Goal: Browse casually: Explore the website without a specific task or goal

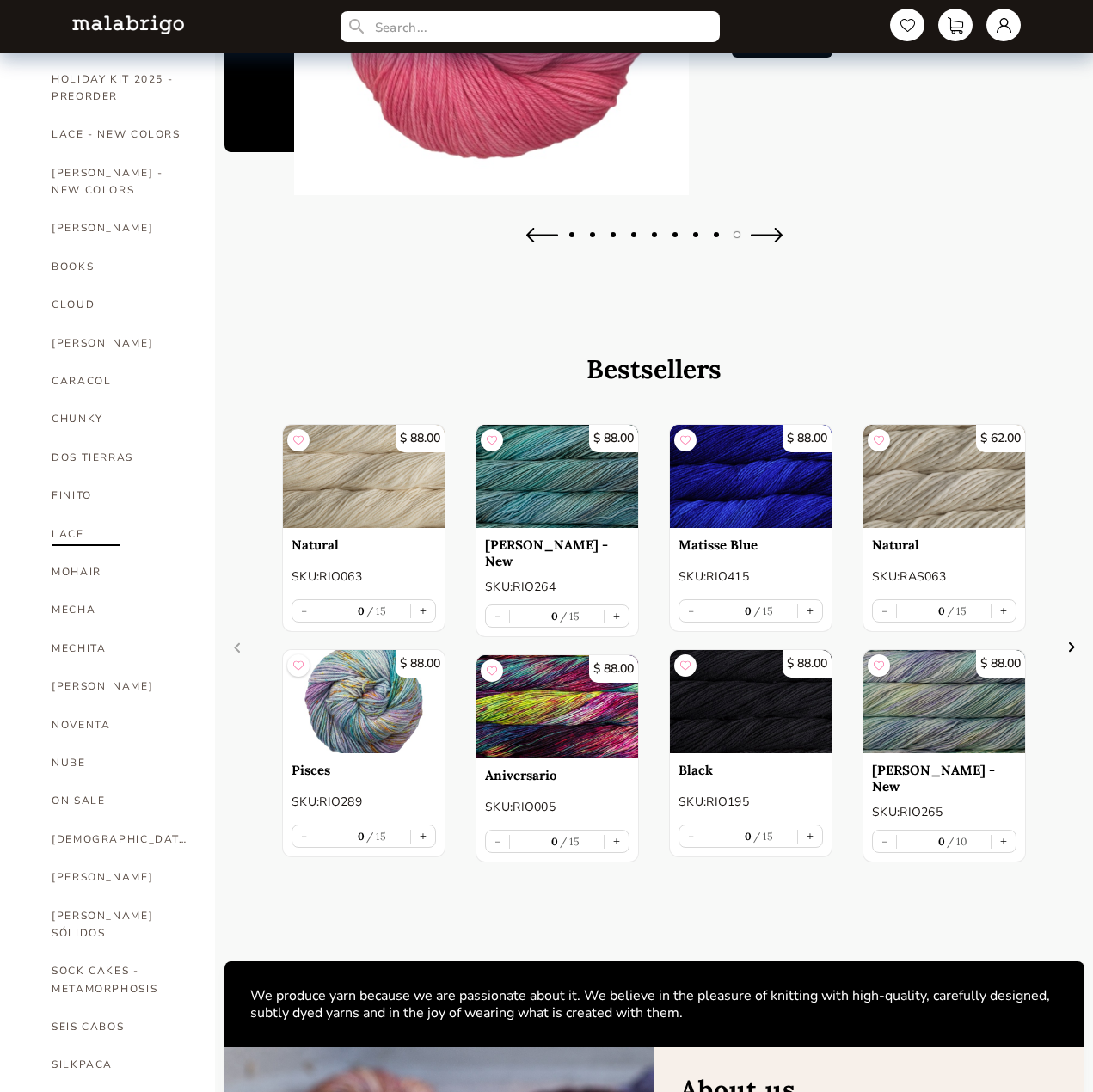
scroll to position [344, 0]
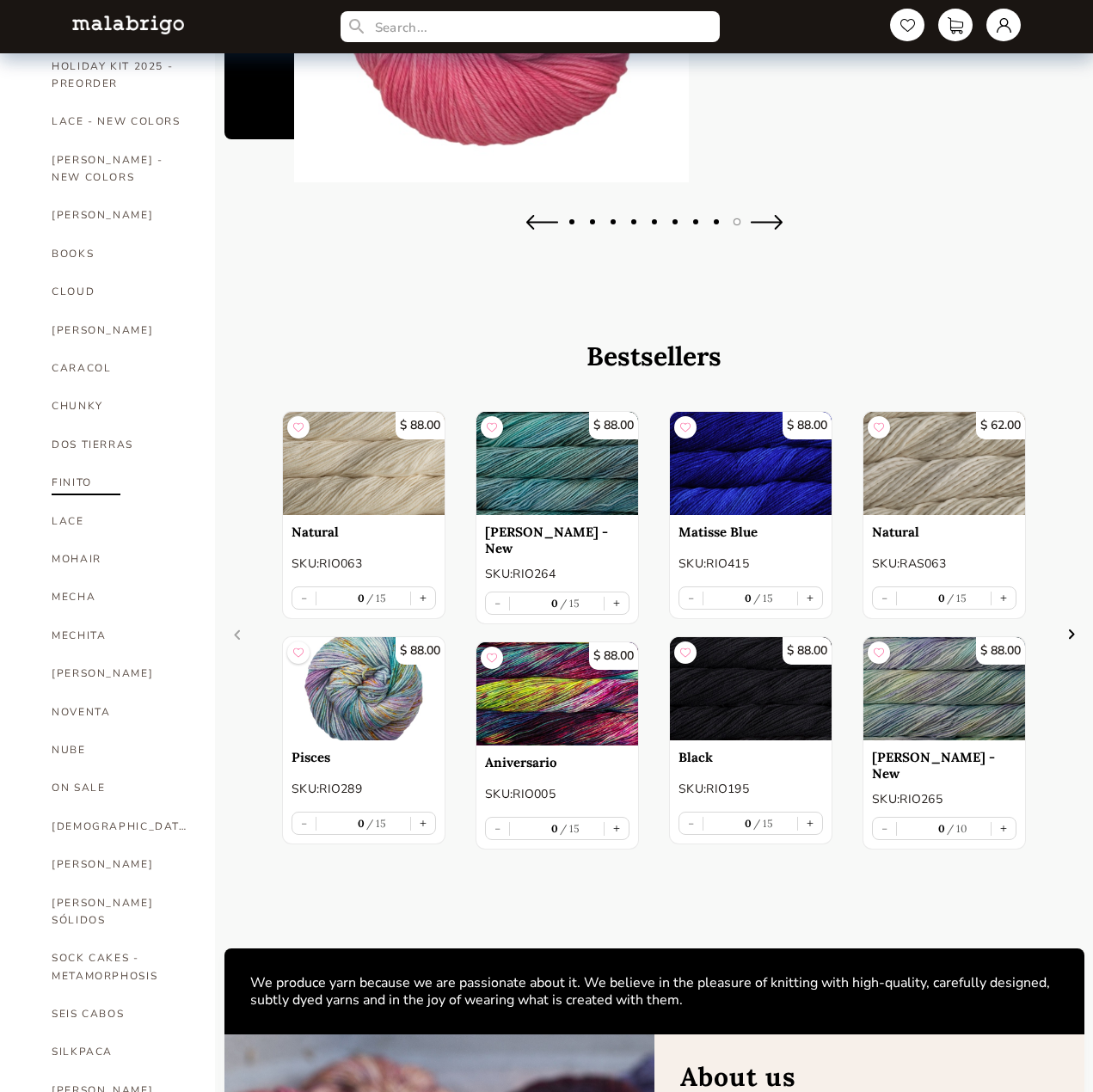
click at [64, 464] on link "FINITO" at bounding box center [120, 483] width 138 height 37
select select "INDEX"
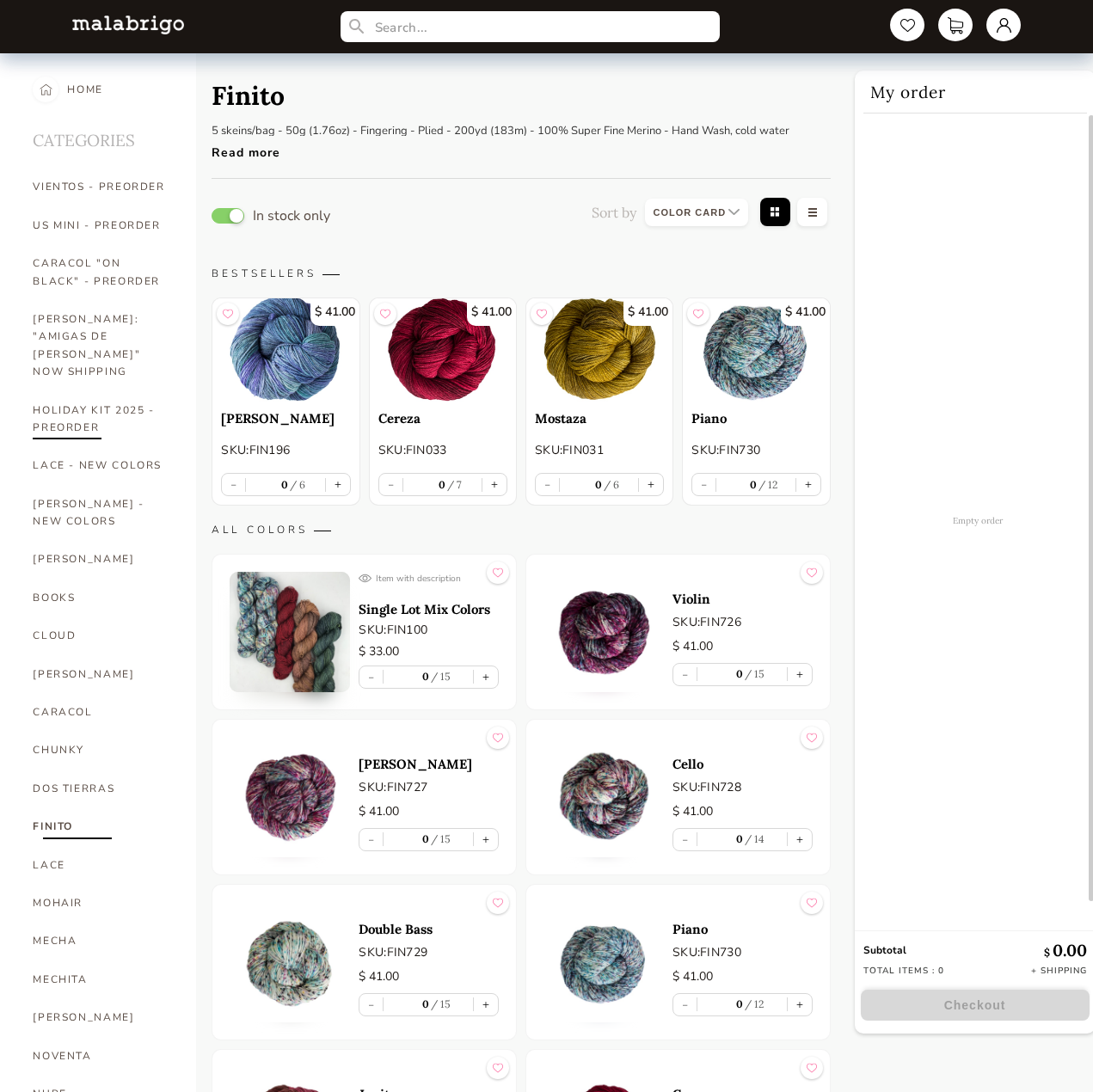
click at [63, 397] on link "HOLIDAY KIT 2025 - PREORDER" at bounding box center [101, 420] width 138 height 56
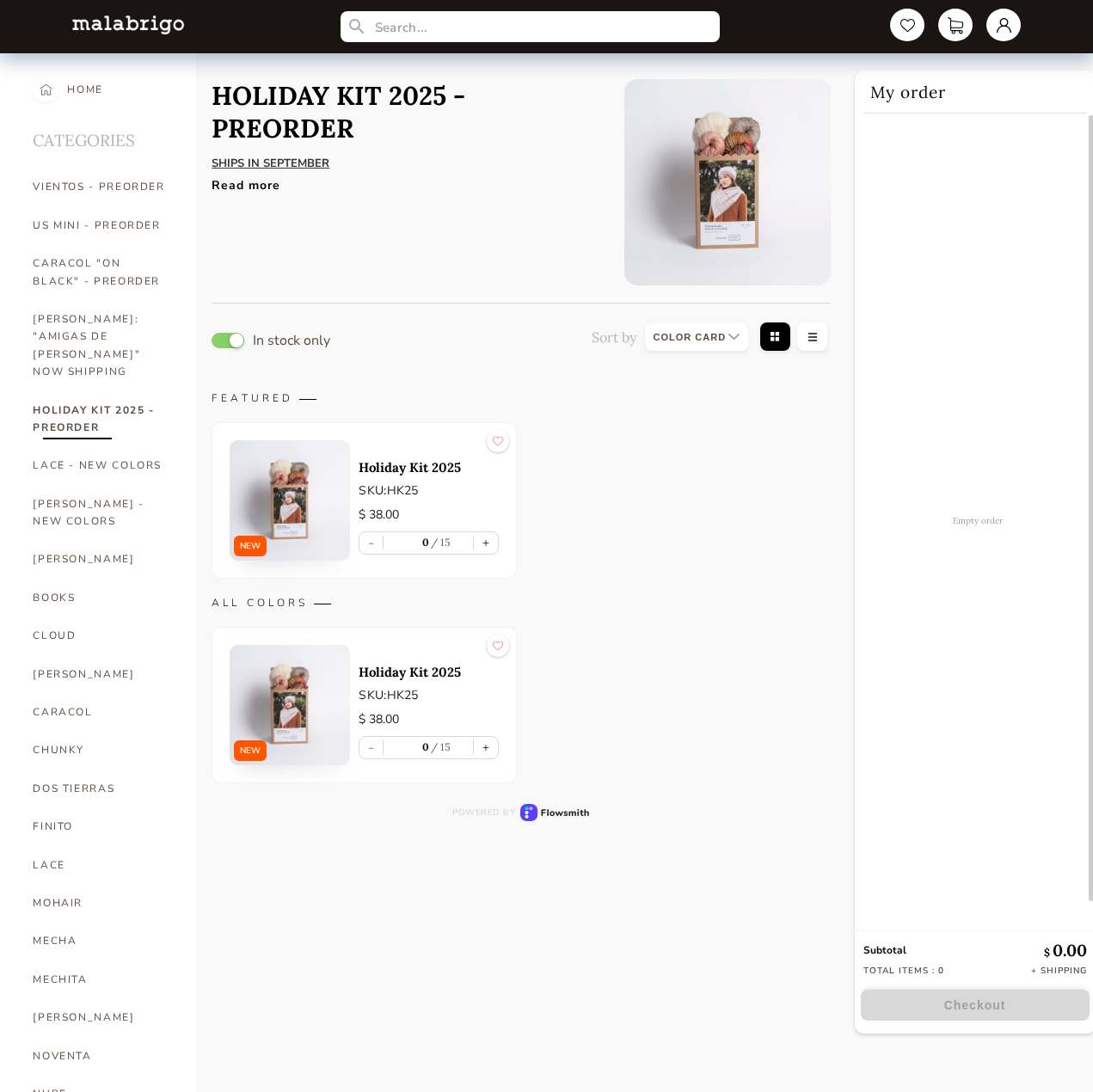
click at [286, 515] on img at bounding box center [290, 501] width 120 height 120
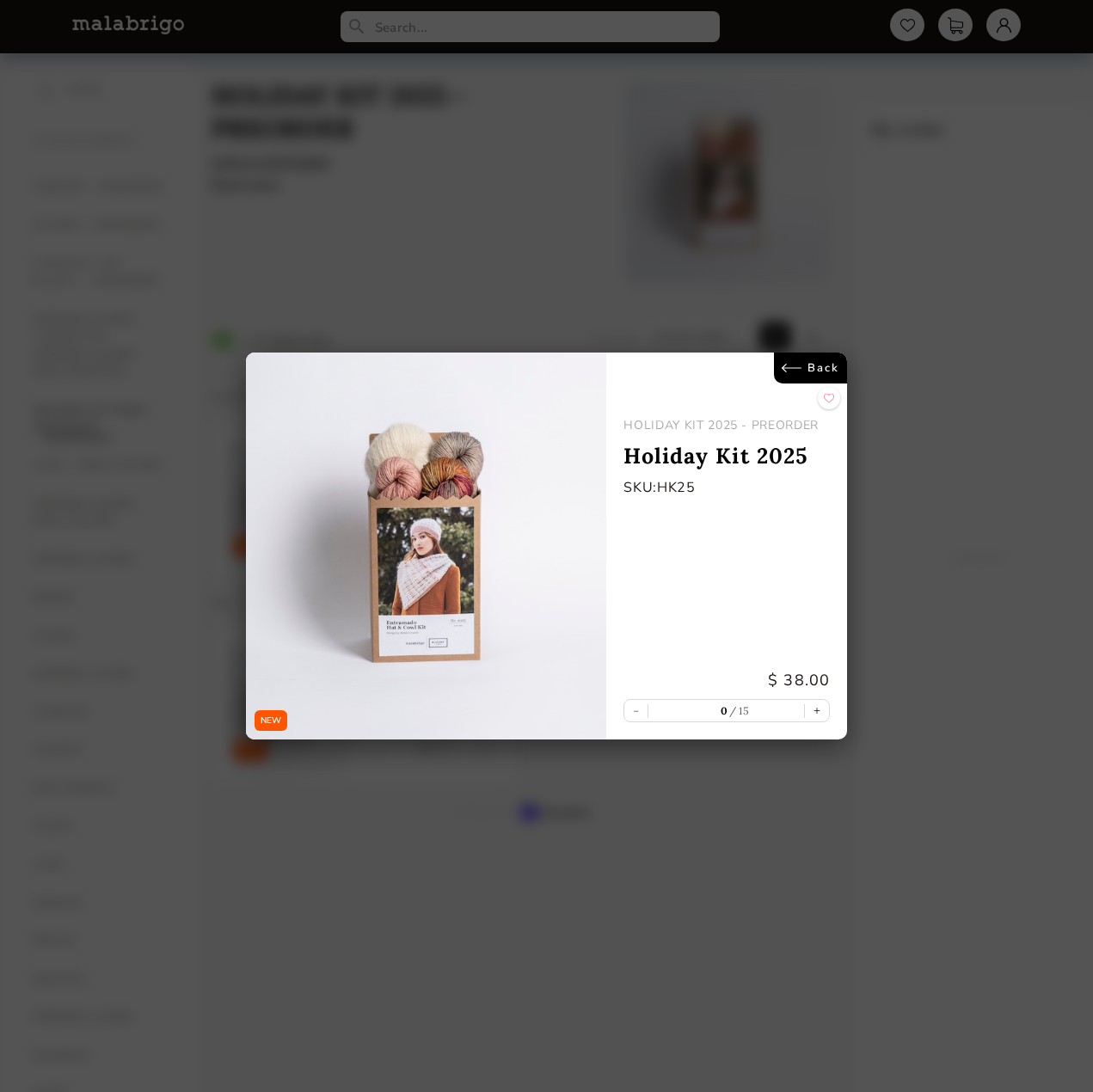
click at [808, 361] on link "Back" at bounding box center [811, 367] width 73 height 31
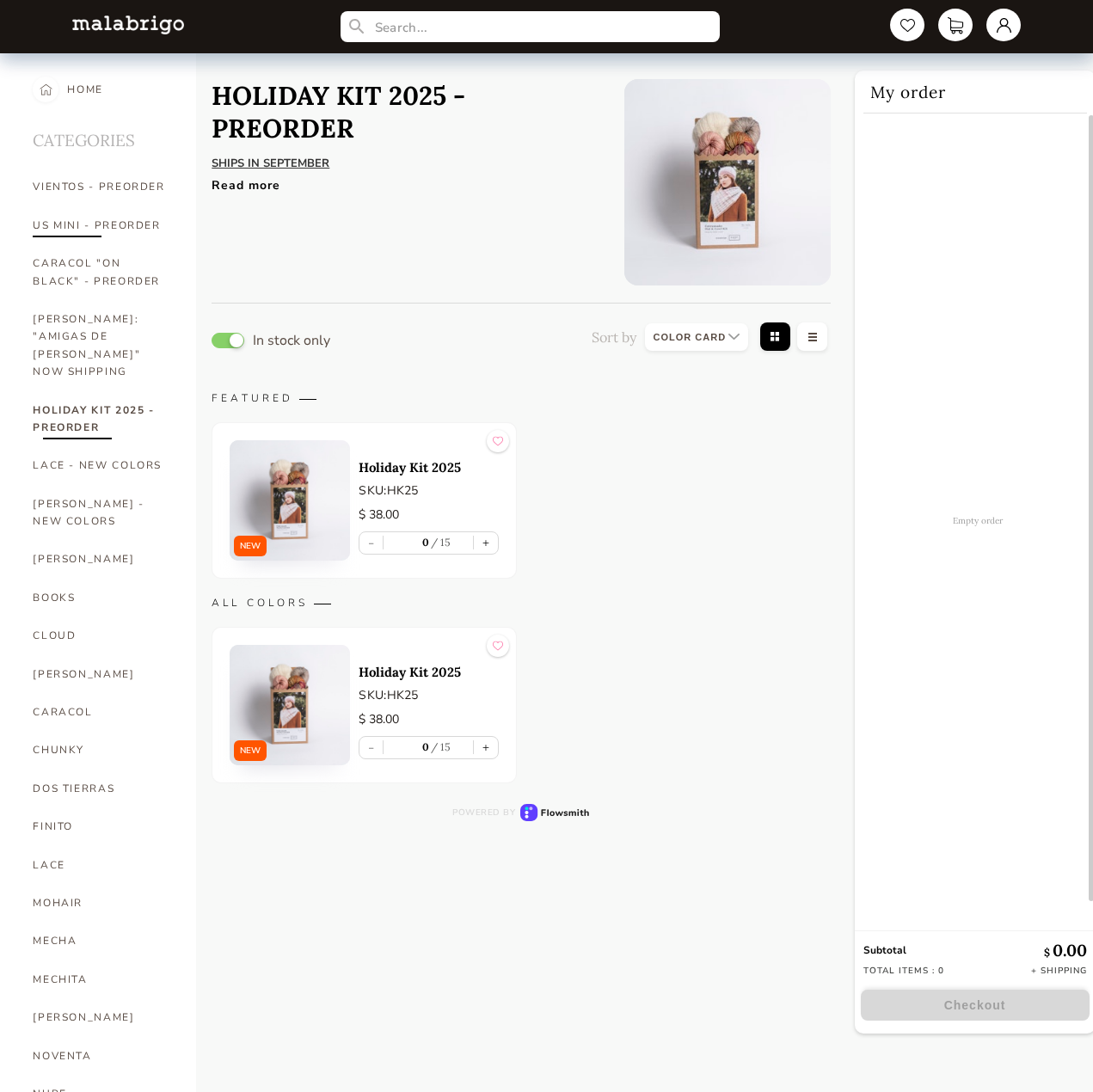
click at [63, 224] on link "US MINI - PREORDER" at bounding box center [101, 225] width 138 height 37
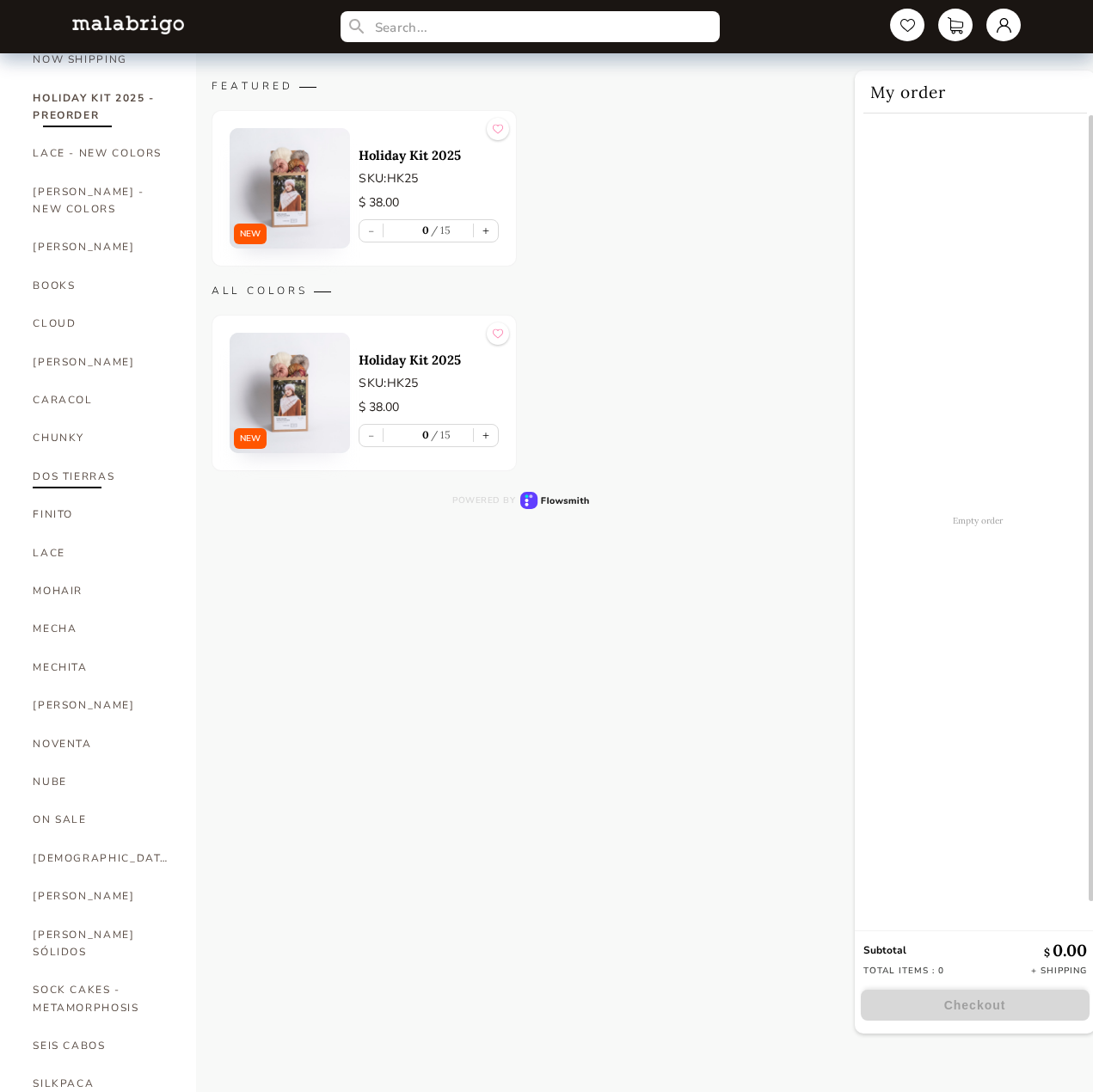
scroll to position [344, 0]
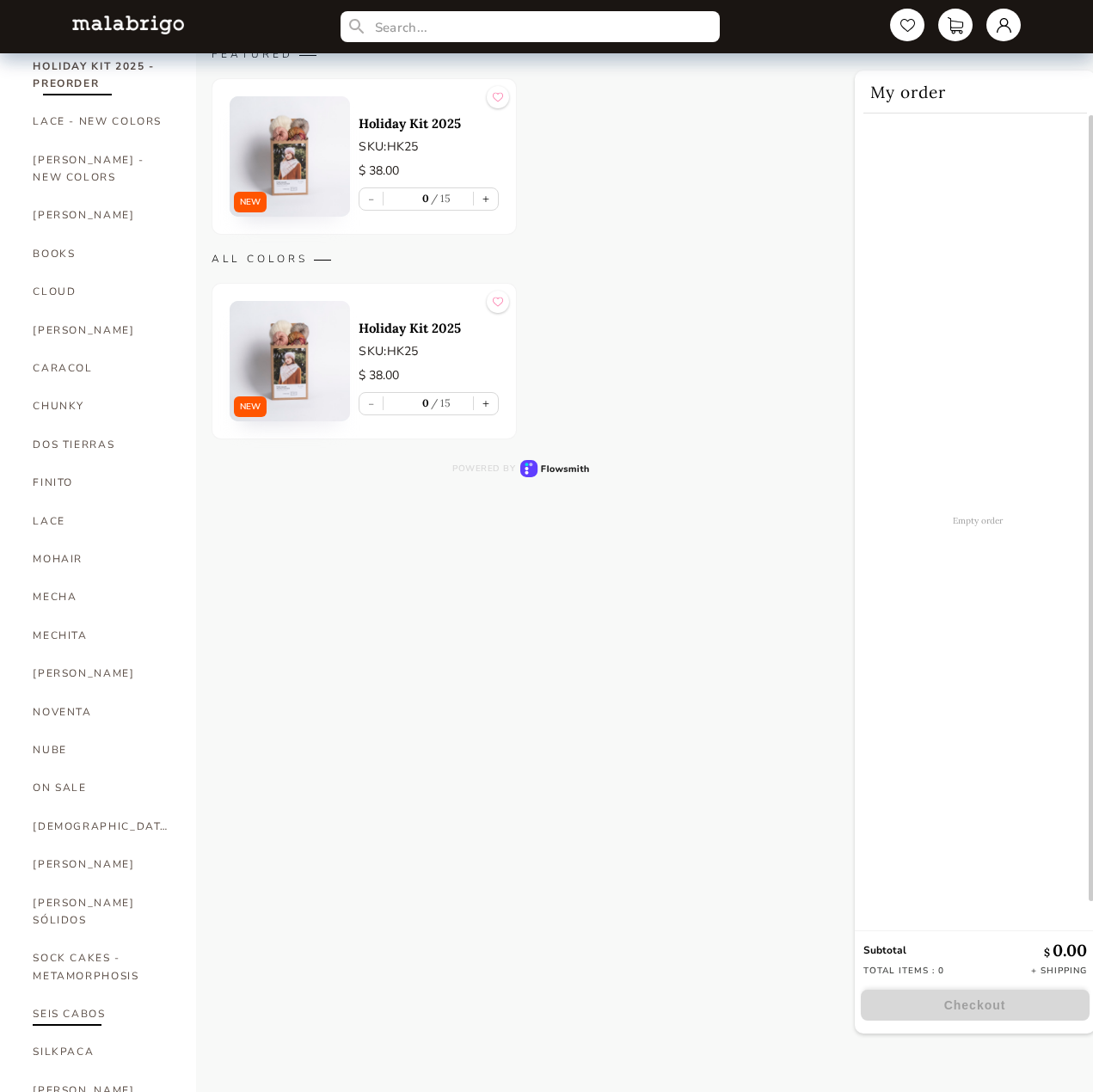
click at [59, 995] on link "SEIS CABOS" at bounding box center [101, 1014] width 138 height 37
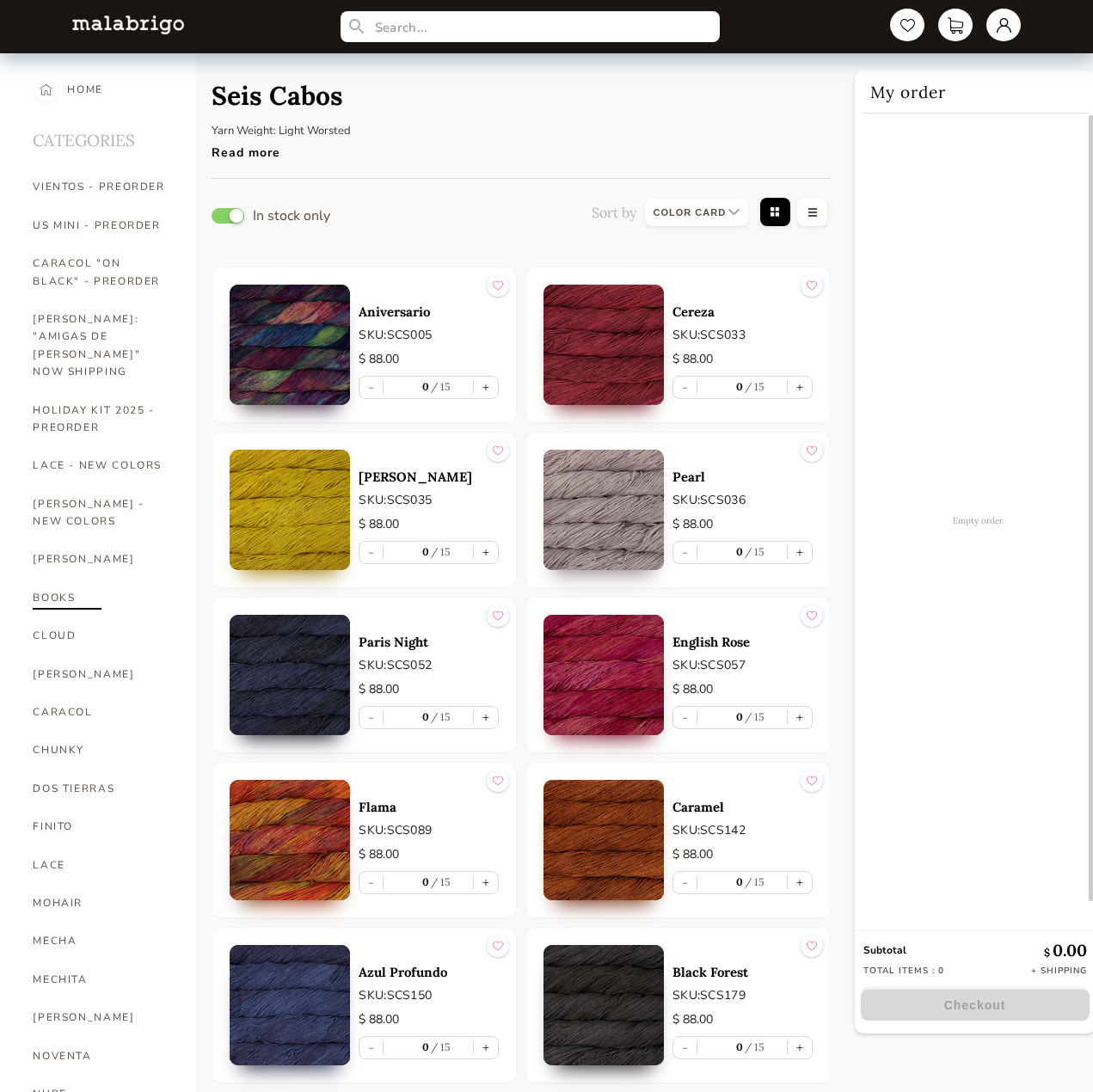
click at [47, 579] on link "BOOKS" at bounding box center [101, 598] width 138 height 37
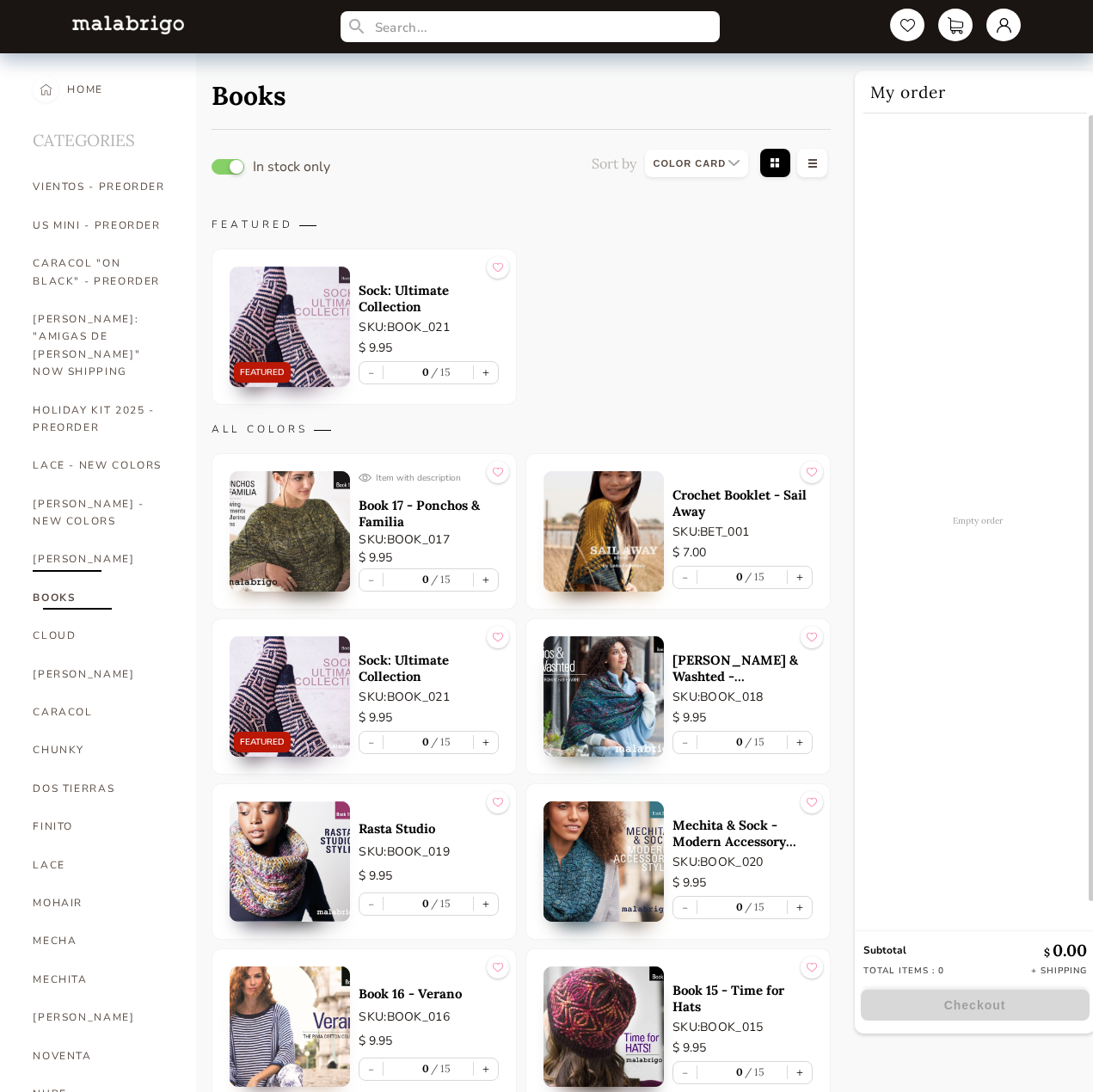
click at [57, 540] on link "[PERSON_NAME]" at bounding box center [101, 559] width 138 height 37
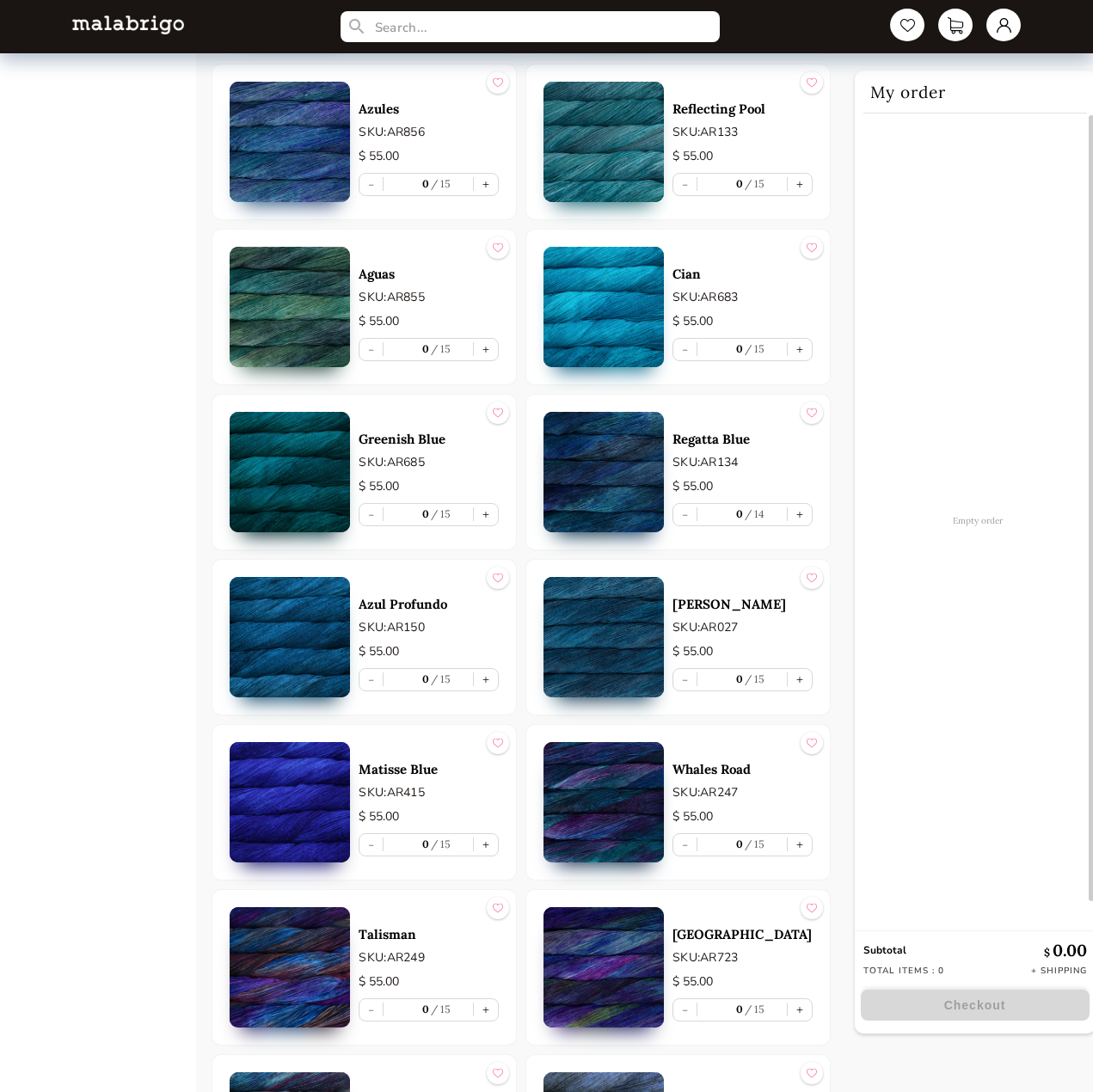
scroll to position [4776, 0]
